Goal: Navigation & Orientation: Find specific page/section

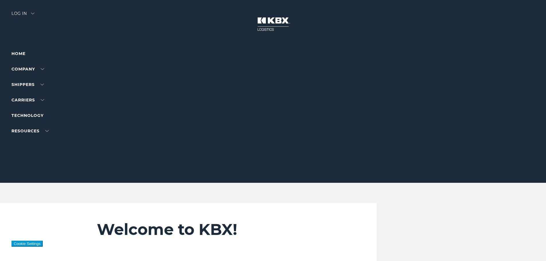
click at [24, 12] on div "Log in" at bounding box center [22, 15] width 23 height 8
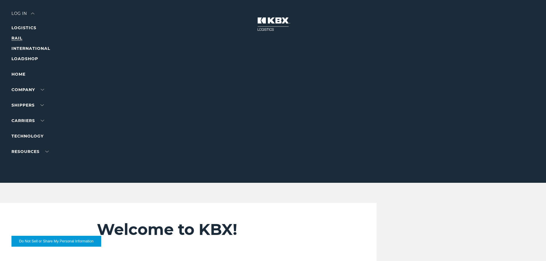
click at [18, 38] on link "RAIL" at bounding box center [16, 38] width 11 height 5
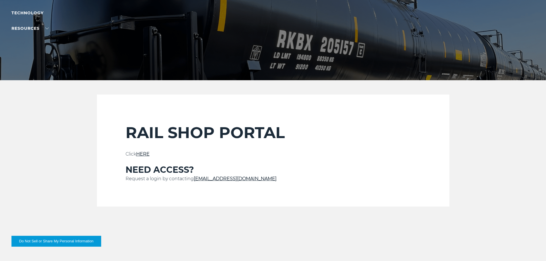
scroll to position [115, 0]
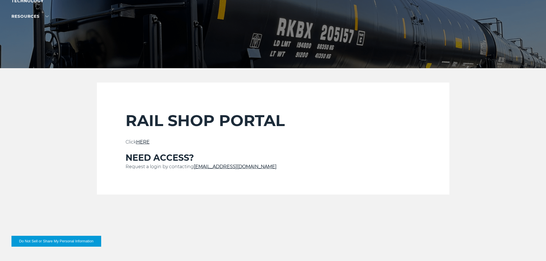
click at [145, 143] on link "HERE" at bounding box center [142, 141] width 13 height 5
